Goal: Information Seeking & Learning: Find contact information

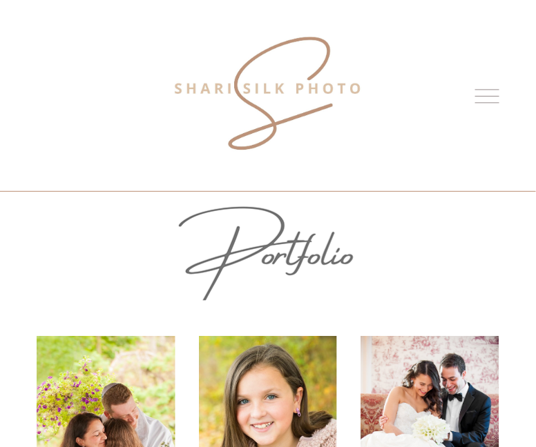
click at [488, 101] on div at bounding box center [487, 96] width 24 height 24
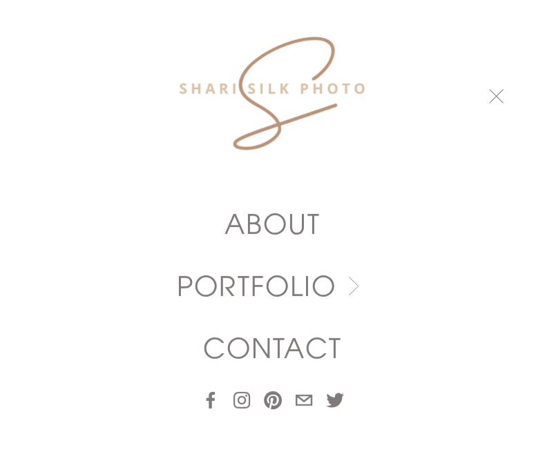
click at [305, 341] on link "CONTACT" at bounding box center [271, 349] width 139 height 28
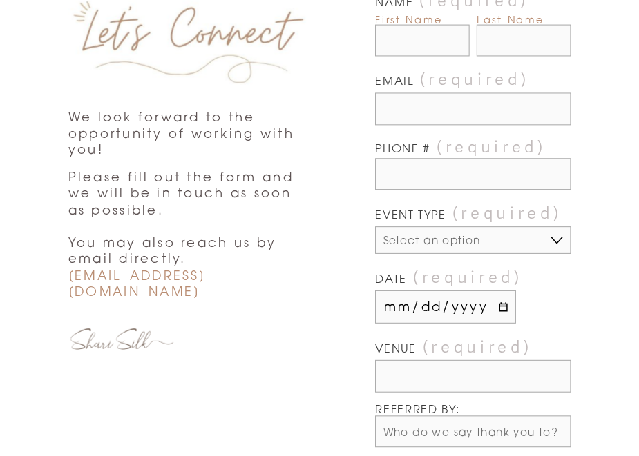
scroll to position [276, 0]
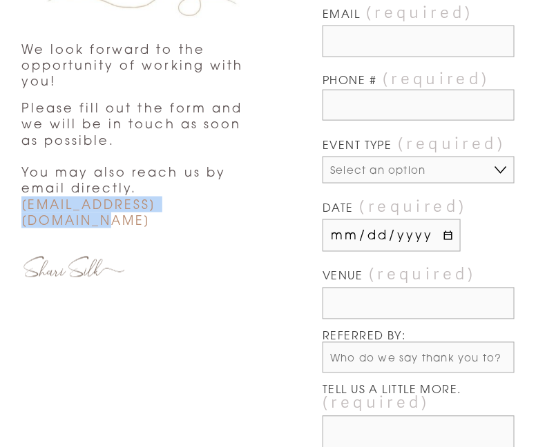
drag, startPoint x: 230, startPoint y: 203, endPoint x: 22, endPoint y: 206, distance: 207.8
click at [22, 205] on p "Please fill out the form and we will be in touch as soon as possible. You may a…" at bounding box center [138, 164] width 235 height 128
copy span "[EMAIL_ADDRESS][DOMAIN_NAME]"
